Goal: Find specific page/section: Find specific page/section

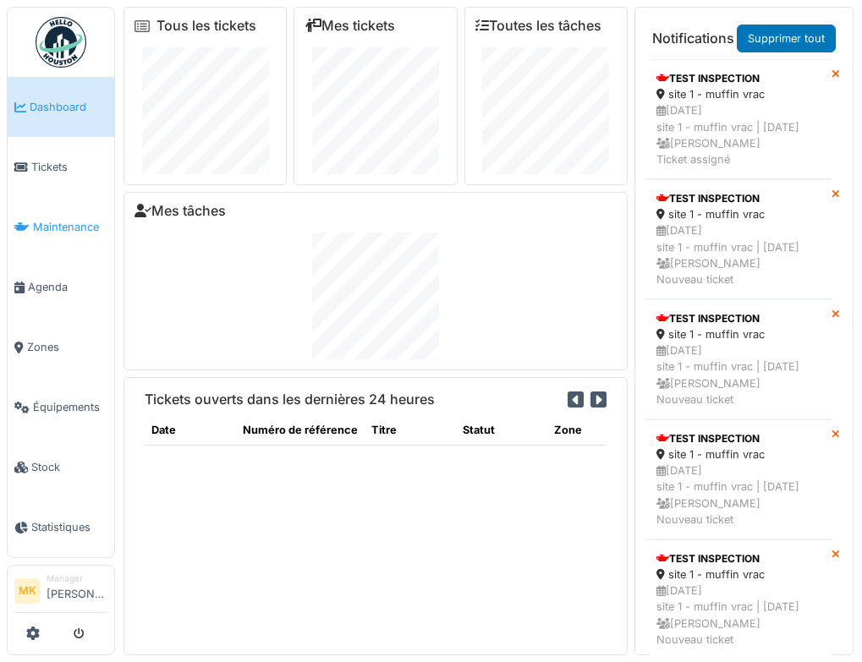
click at [76, 222] on span "Maintenance" at bounding box center [70, 227] width 74 height 16
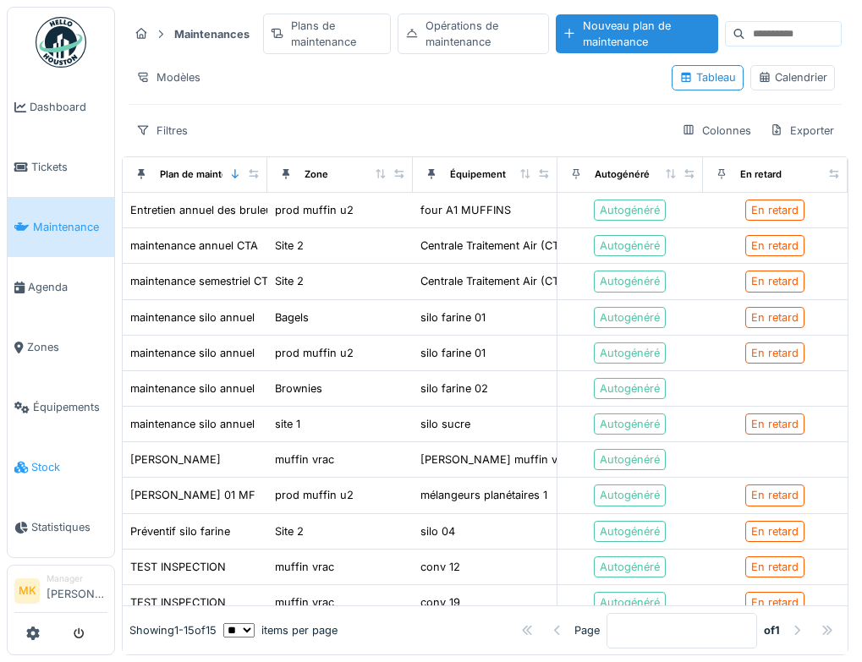
click at [50, 459] on span "Stock" at bounding box center [69, 467] width 76 height 16
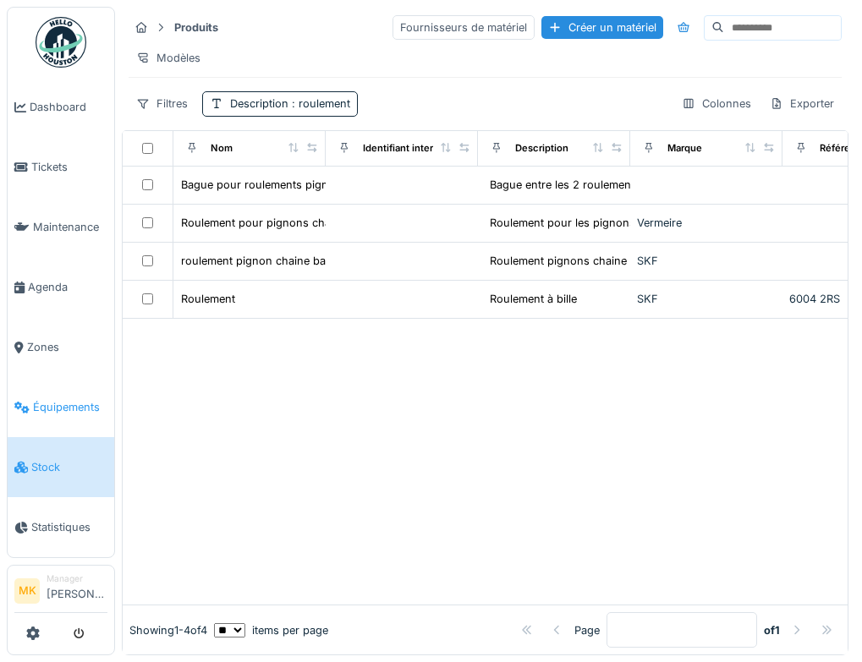
drag, startPoint x: 0, startPoint y: 0, endPoint x: 56, endPoint y: 398, distance: 402.4
click at [56, 399] on span "Équipements" at bounding box center [70, 407] width 74 height 16
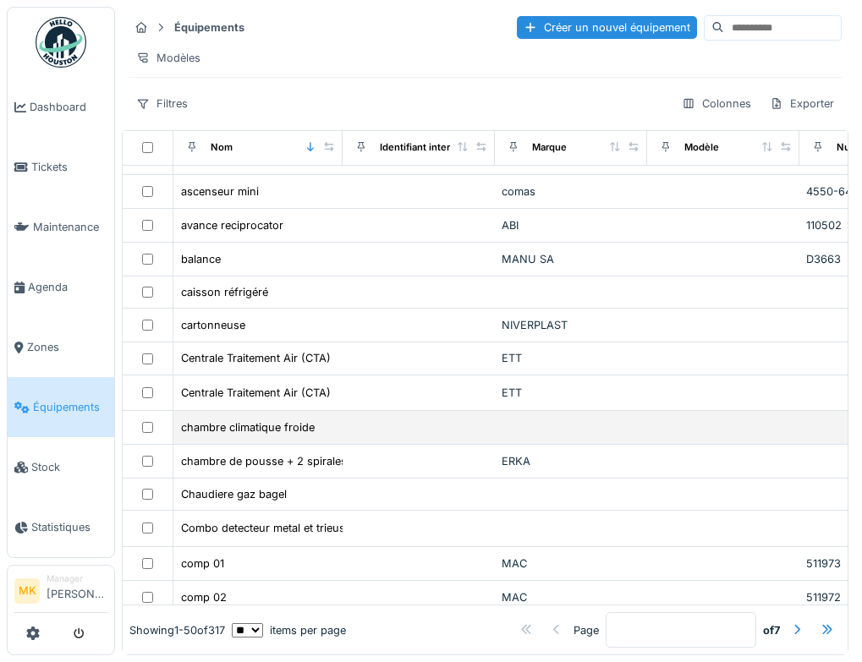
scroll to position [169, 0]
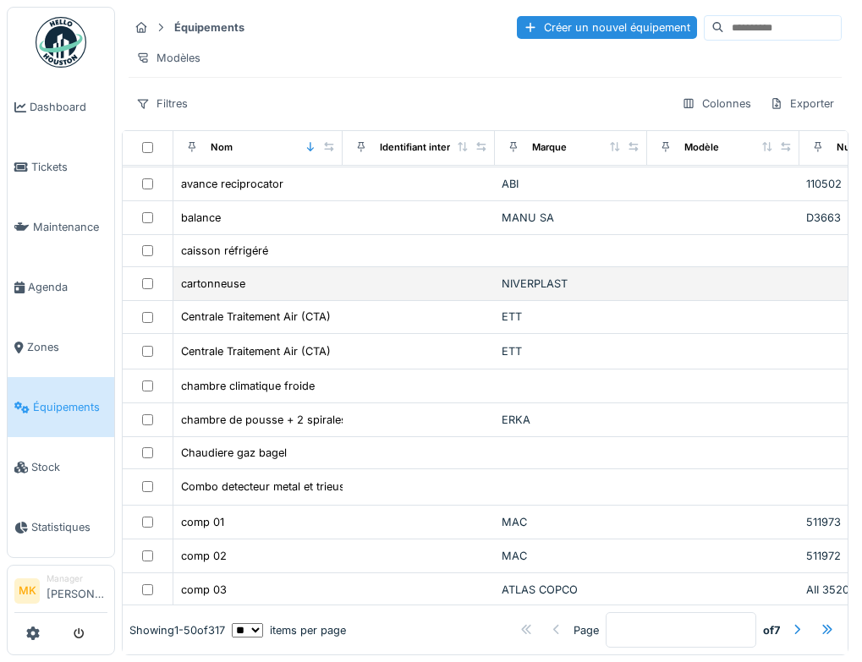
click at [544, 292] on div "NIVERPLAST" at bounding box center [571, 284] width 139 height 16
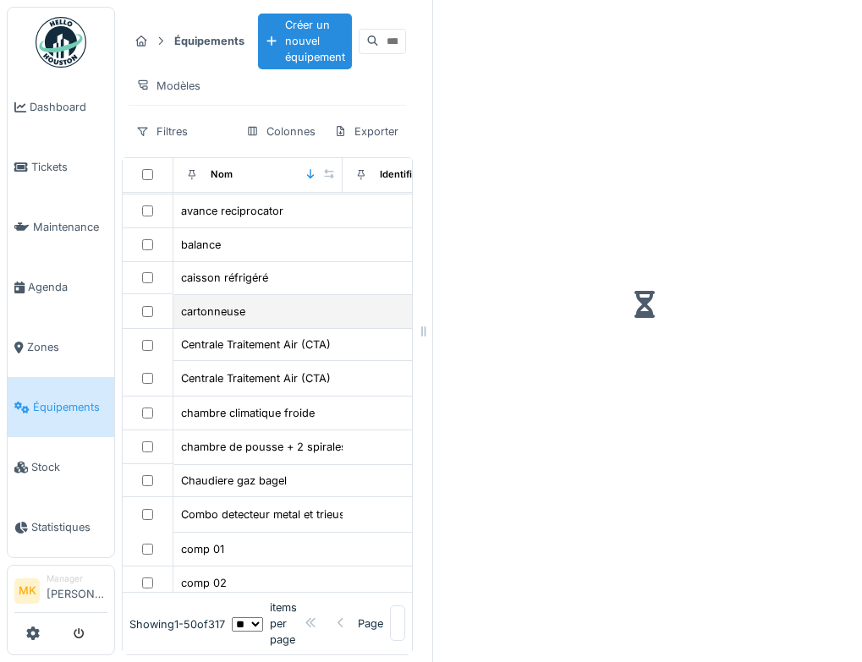
click at [544, 293] on div at bounding box center [644, 305] width 395 height 596
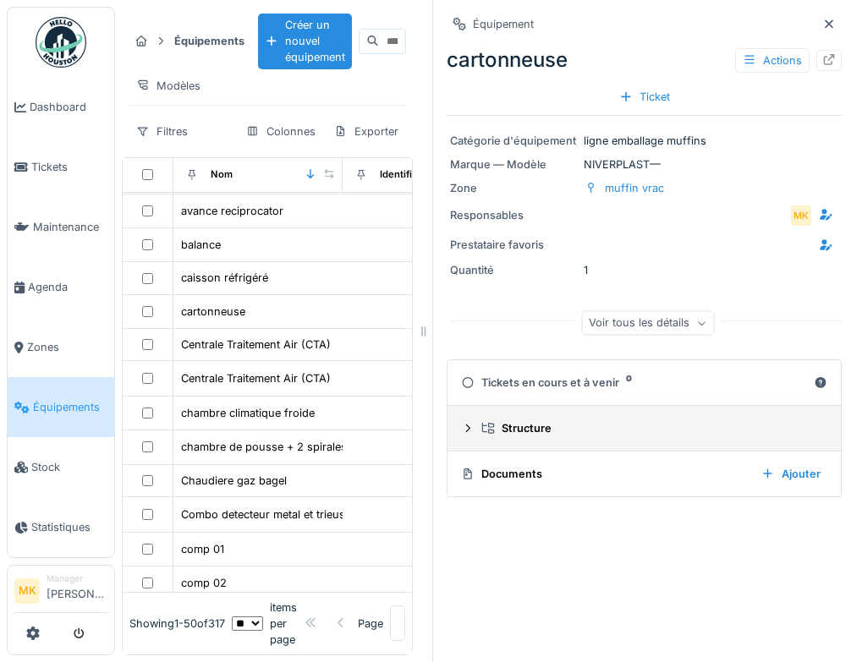
click at [530, 432] on div "Structure" at bounding box center [650, 428] width 339 height 16
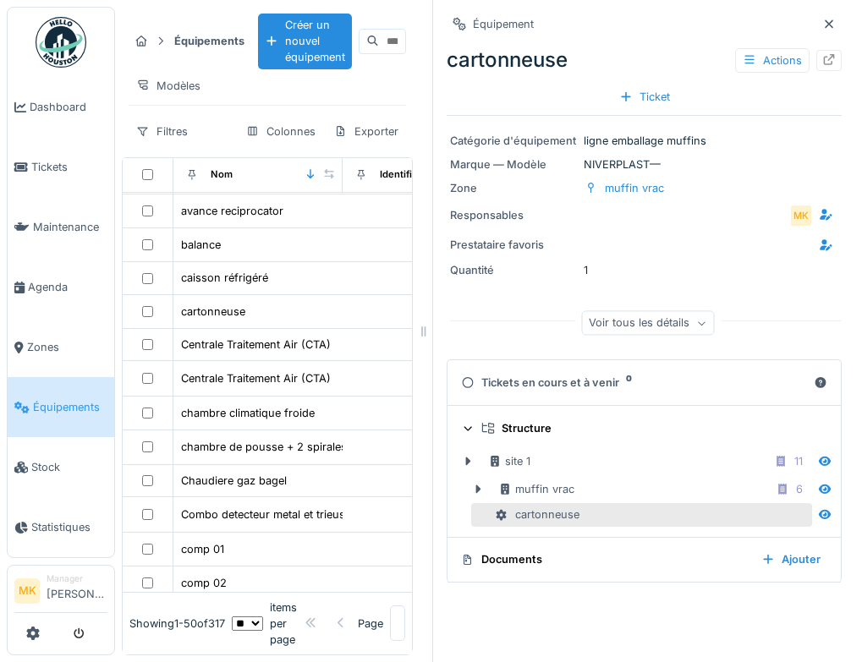
click at [591, 561] on div "Documents" at bounding box center [604, 560] width 287 height 16
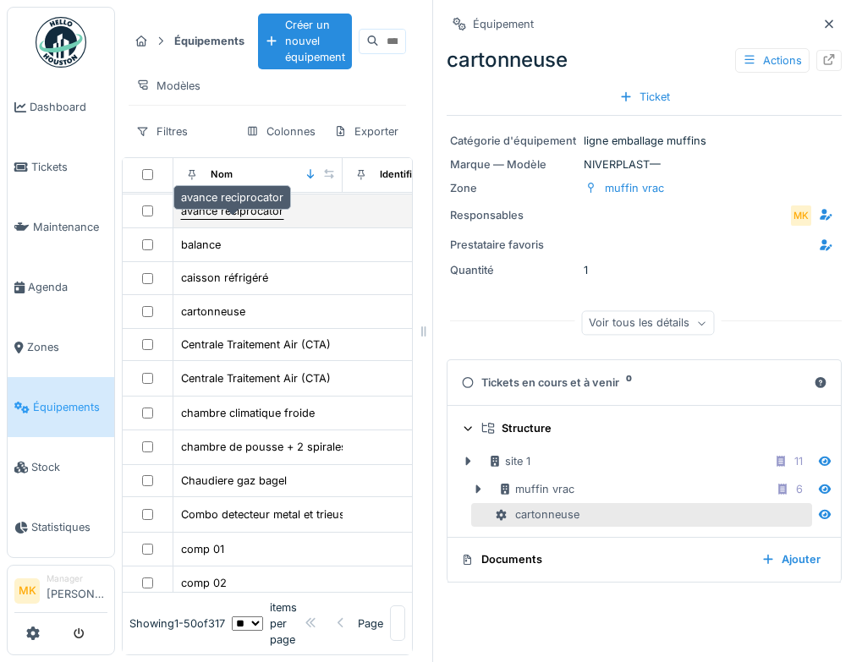
click at [270, 219] on div "avance reciprocator" at bounding box center [232, 211] width 102 height 16
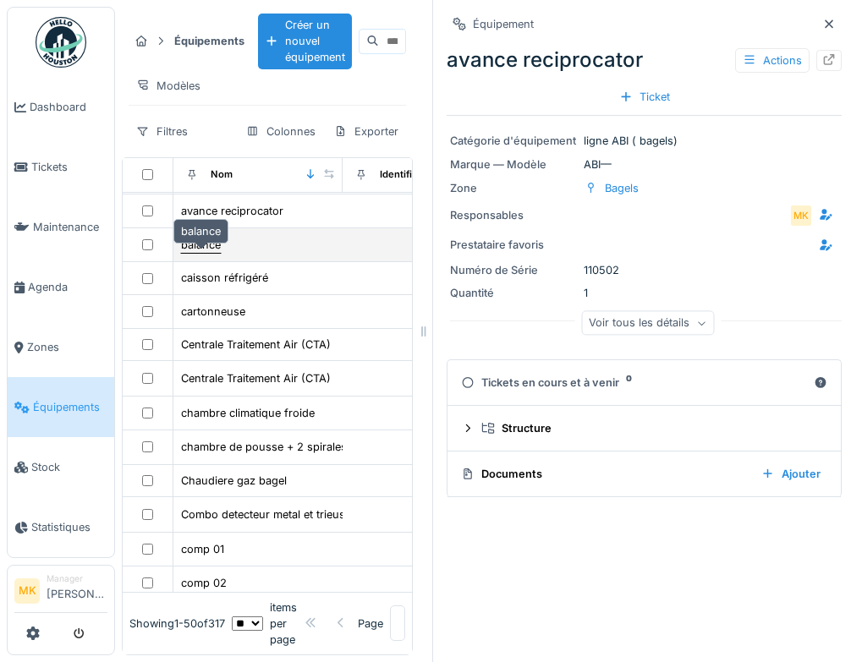
click at [219, 253] on div "balance" at bounding box center [201, 245] width 40 height 16
